Goal: Find specific page/section: Find specific page/section

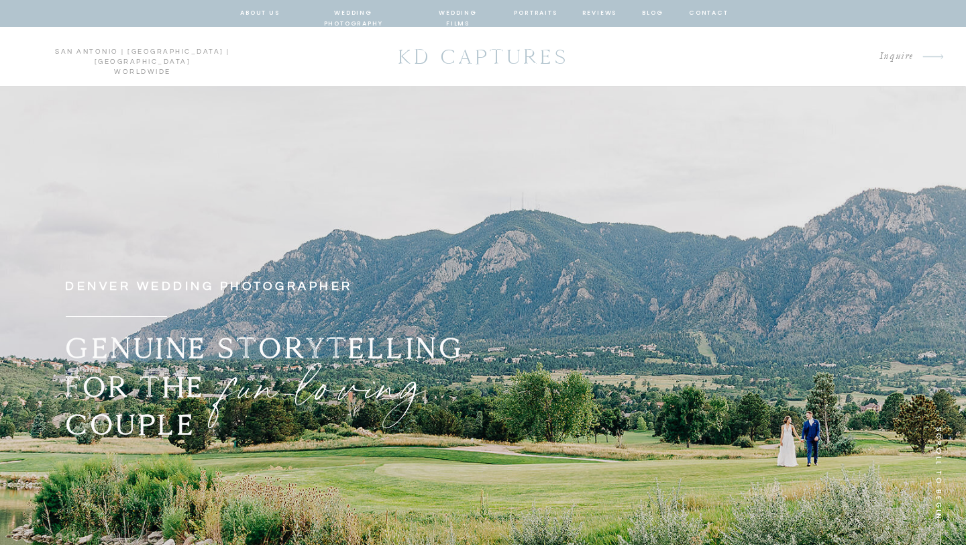
click at [545, 13] on nav "portraits" at bounding box center [536, 13] width 44 height 12
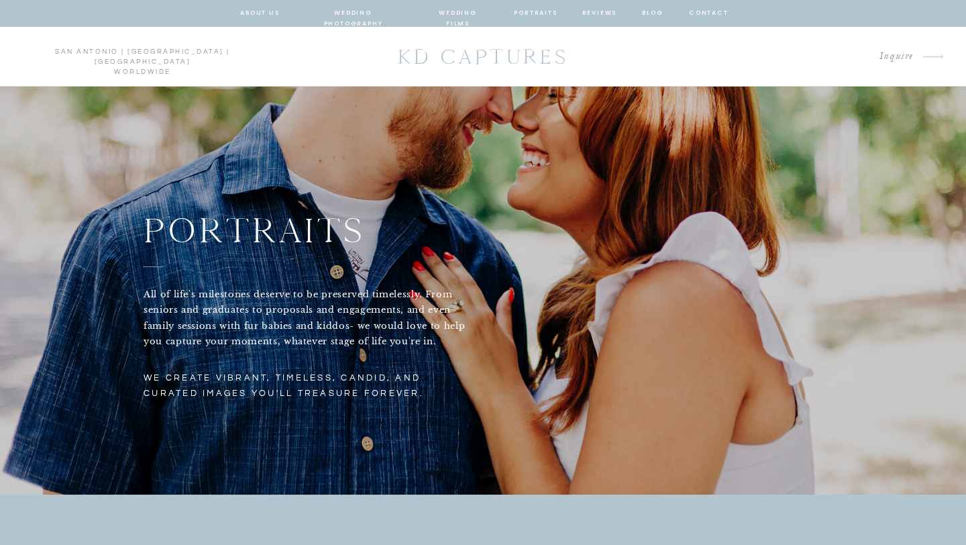
click at [471, 12] on nav "wedding films" at bounding box center [458, 13] width 64 height 12
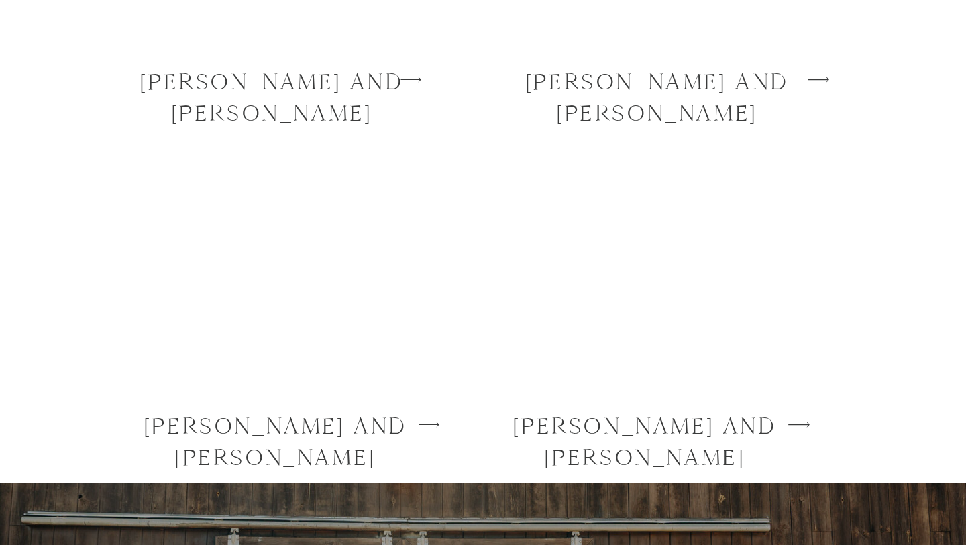
scroll to position [3917, 0]
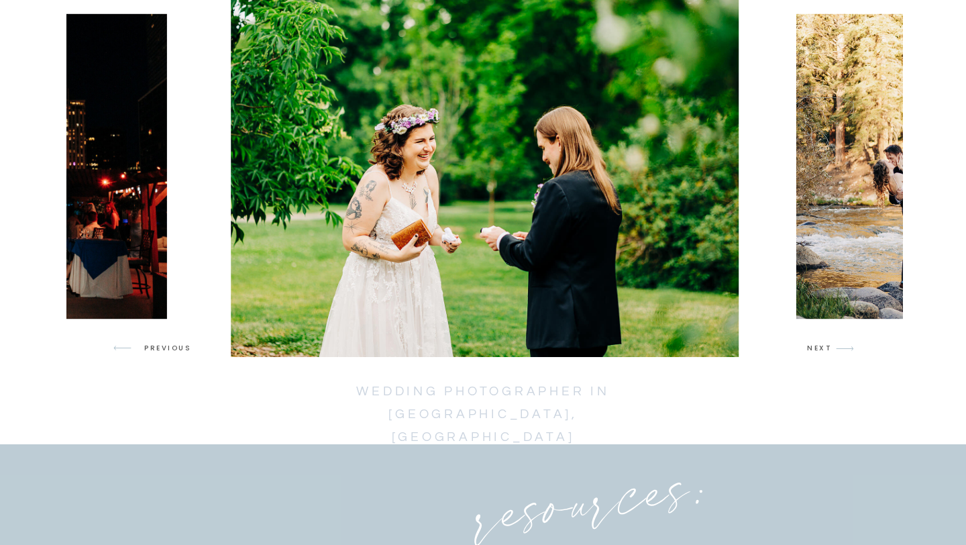
scroll to position [2105, 0]
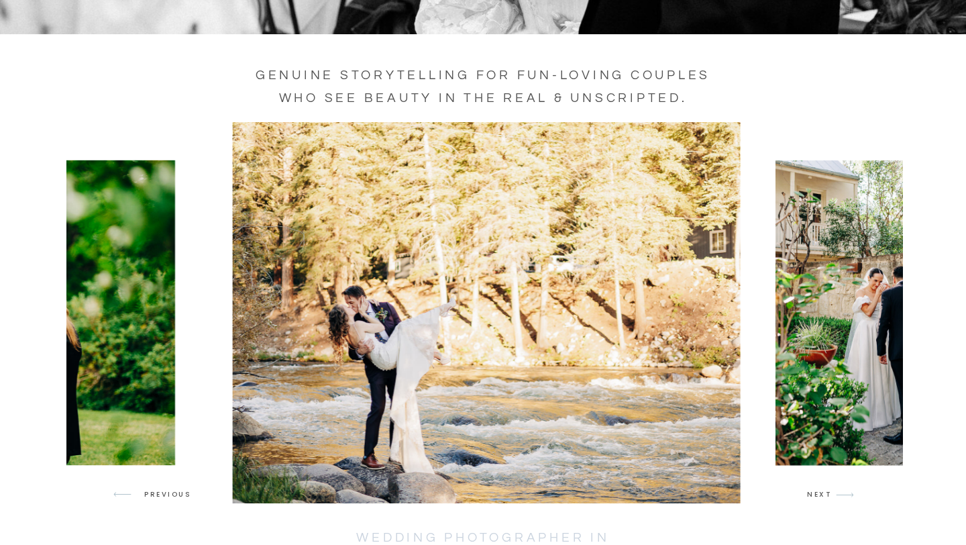
click at [862, 359] on img at bounding box center [889, 312] width 229 height 304
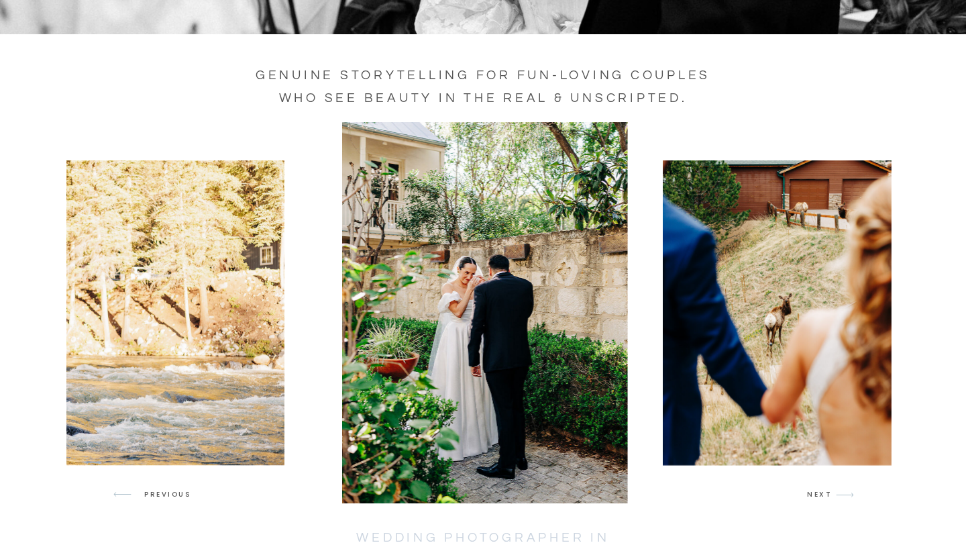
click at [862, 359] on img at bounding box center [777, 312] width 229 height 304
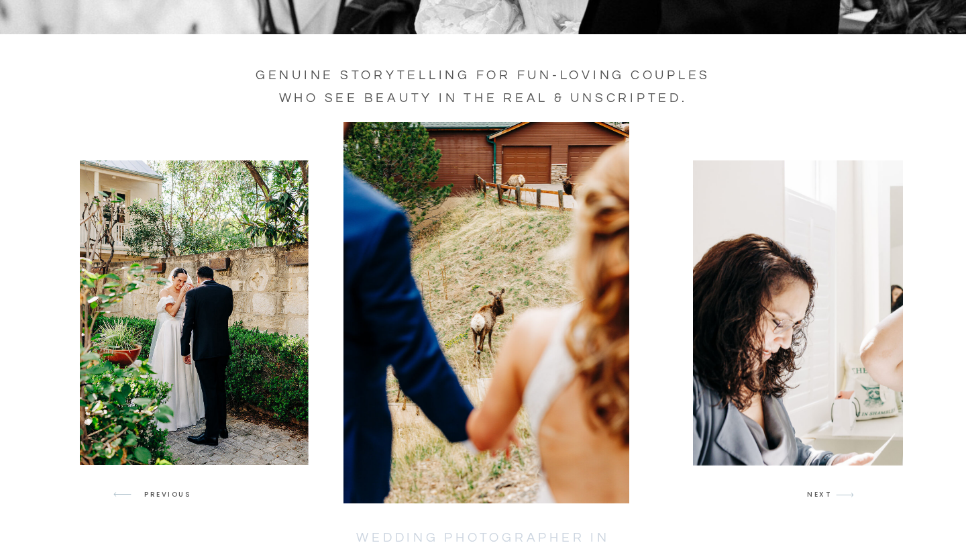
click at [862, 359] on img at bounding box center [921, 312] width 457 height 304
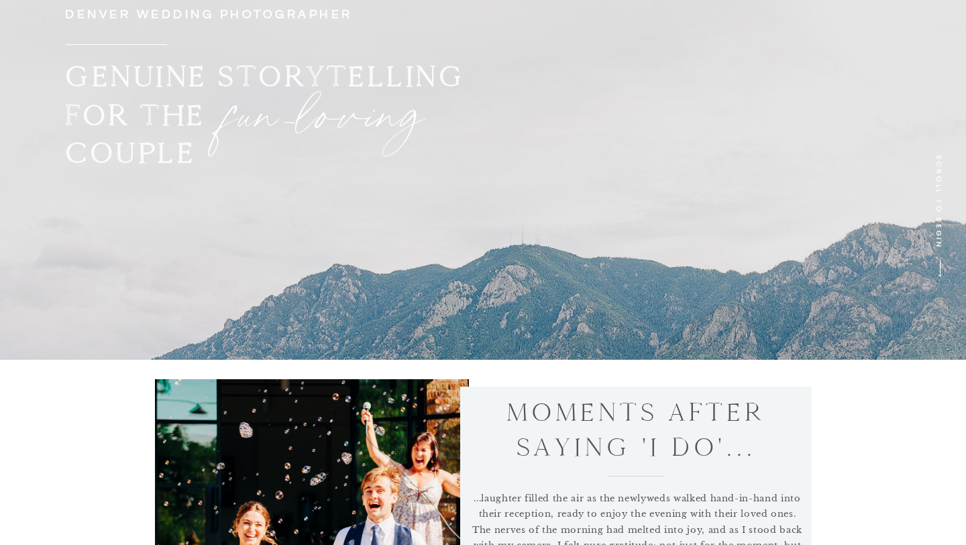
scroll to position [0, 0]
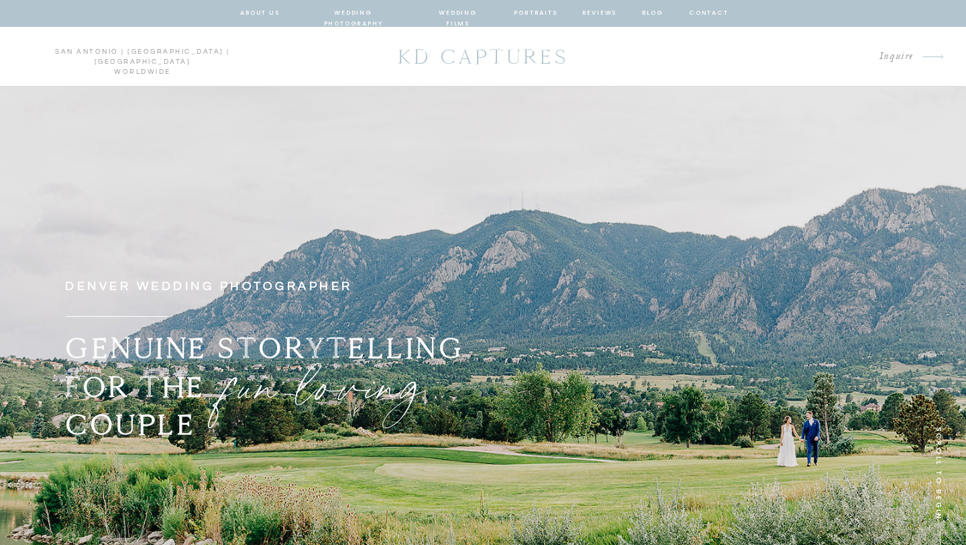
click at [445, 11] on nav "wedding films" at bounding box center [458, 13] width 64 height 12
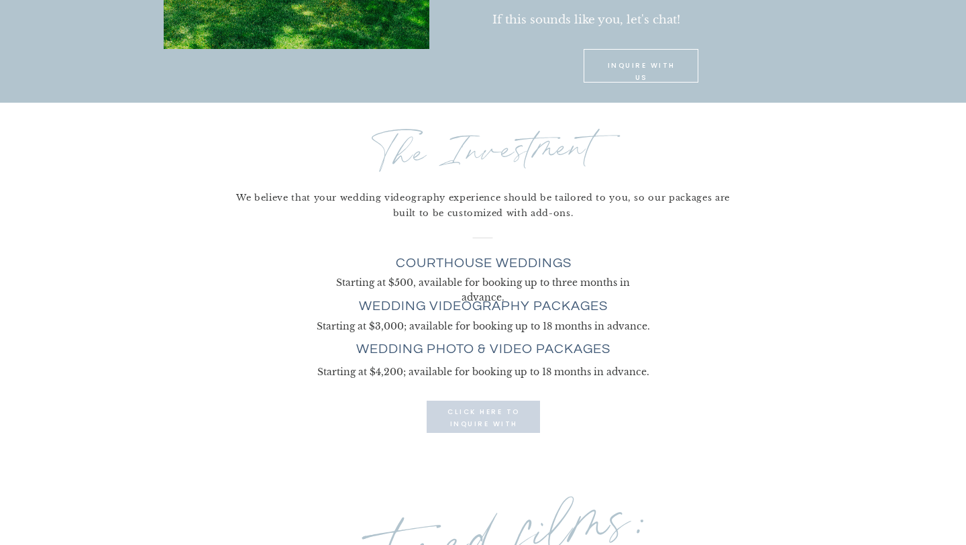
scroll to position [3174, 0]
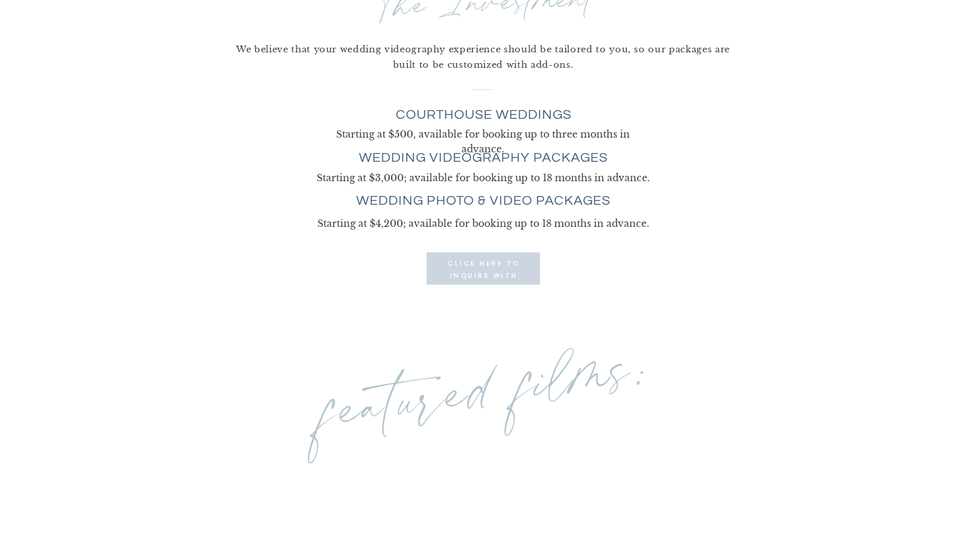
click at [508, 273] on p "click here to INQUIRE with us" at bounding box center [483, 268] width 83 height 21
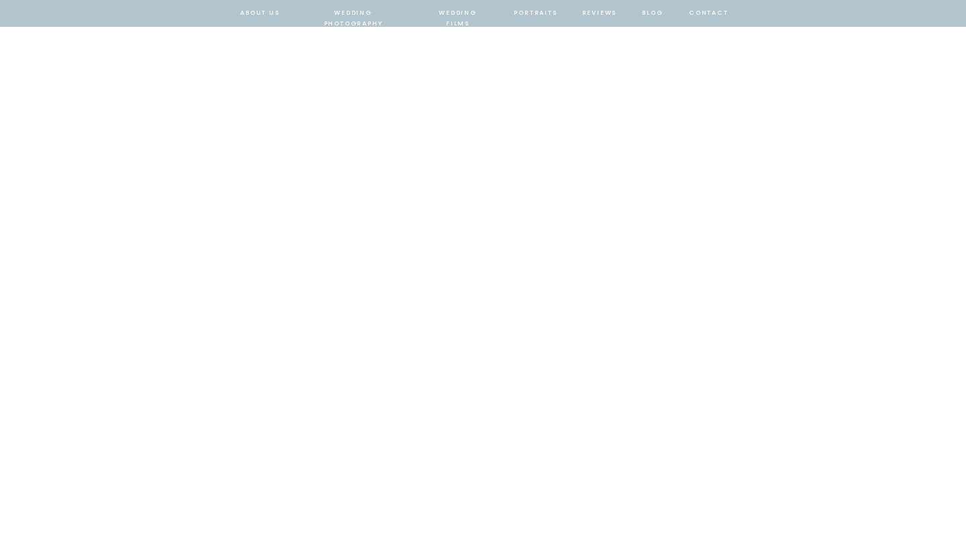
scroll to position [1088, 0]
